Goal: Communication & Community: Ask a question

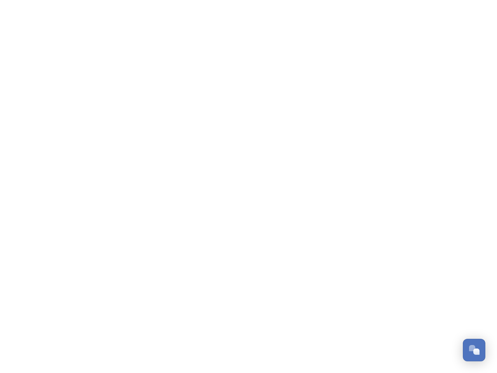
click at [474, 350] on div "Open Chat" at bounding box center [476, 351] width 6 height 6
click at [477, 0] on html "Dismiss GoSquared Assistant Chat with SnapSea Team GoSquared Assistant Submit G…" at bounding box center [248, 0] width 497 height 0
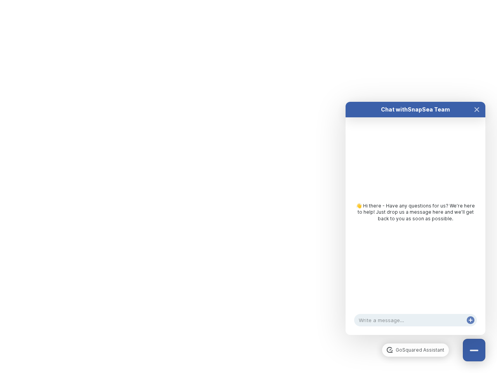
click at [415, 335] on div "Chat with SnapSea Team GoSquared Assistant 👋 Hi there - Have any questions for …" at bounding box center [415, 218] width 140 height 233
click at [415, 226] on div "👋 Hi there - Have any questions for us? We’re here to help! Just drop us a mess…" at bounding box center [415, 214] width 140 height 194
click at [477, 117] on div "👋 Hi there - Have any questions for us? We’re here to help! Just drop us a mess…" at bounding box center [415, 214] width 140 height 194
click at [470, 328] on div "Chat with SnapSea Team GoSquared Assistant 👋 Hi there - Have any questions for …" at bounding box center [415, 218] width 140 height 233
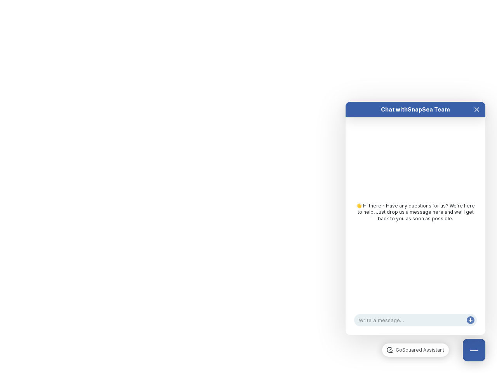
click at [248, 0] on html "Dismiss GoSquared Assistant Chat with SnapSea Team GoSquared Assistant Submit G…" at bounding box center [248, 0] width 497 height 0
click at [243, 0] on html "Dismiss GoSquared Assistant Chat with SnapSea Team GoSquared Assistant Submit G…" at bounding box center [248, 0] width 497 height 0
